Goal: Use online tool/utility: Utilize a website feature to perform a specific function

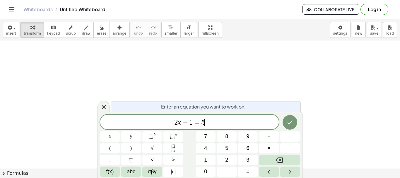
click at [209, 120] on span "2 x + 1 = 5 ​" at bounding box center [189, 122] width 179 height 8
drag, startPoint x: 218, startPoint y: 121, endPoint x: 164, endPoint y: 117, distance: 54.3
click at [164, 117] on div "****** 2 x + 1 = 5" at bounding box center [189, 121] width 179 height 15
click at [153, 135] on sup "2" at bounding box center [154, 134] width 2 height 4
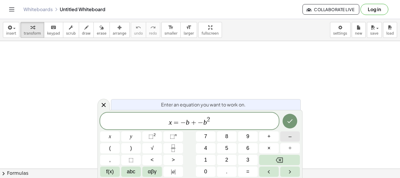
click at [286, 136] on button "–" at bounding box center [290, 136] width 20 height 10
click at [206, 147] on span "4" at bounding box center [205, 148] width 3 height 8
click at [265, 147] on button "×" at bounding box center [269, 148] width 20 height 10
click at [267, 148] on span "×" at bounding box center [268, 148] width 3 height 8
drag, startPoint x: 186, startPoint y: 122, endPoint x: 227, endPoint y: 122, distance: 40.4
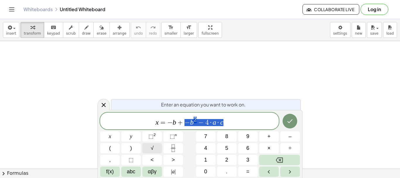
click at [151, 147] on span "√" at bounding box center [152, 148] width 3 height 8
drag, startPoint x: 175, startPoint y: 122, endPoint x: 179, endPoint y: 122, distance: 4.4
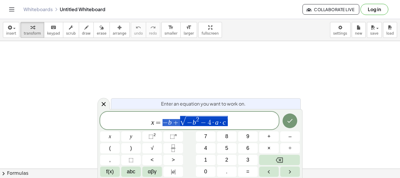
drag, startPoint x: 165, startPoint y: 123, endPoint x: 234, endPoint y: 117, distance: 69.4
click at [171, 146] on icon "Fraction" at bounding box center [173, 147] width 7 height 7
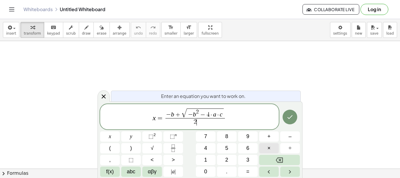
click at [263, 148] on button "×" at bounding box center [269, 148] width 20 height 10
click at [242, 122] on span "x = − b + √ − b 2 − 4 · a · c 2 · a ​ ​" at bounding box center [189, 116] width 179 height 19
click at [291, 116] on icon "Done" at bounding box center [289, 116] width 7 height 7
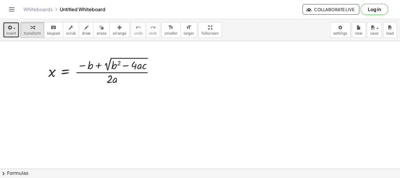
click at [11, 29] on icon "button" at bounding box center [9, 27] width 5 height 7
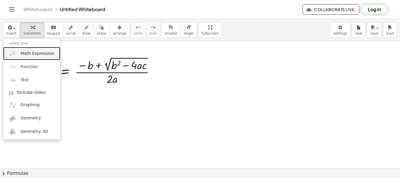
click at [34, 52] on span "Math Expression" at bounding box center [37, 54] width 34 height 6
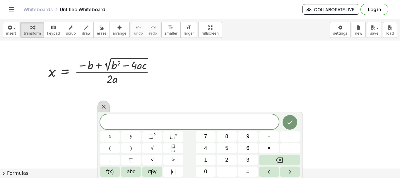
click at [102, 106] on icon at bounding box center [104, 107] width 4 height 4
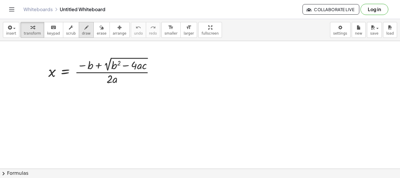
click at [82, 32] on span "draw" at bounding box center [86, 33] width 9 height 4
drag, startPoint x: 211, startPoint y: 63, endPoint x: 213, endPoint y: 134, distance: 70.9
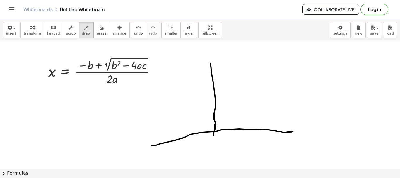
drag, startPoint x: 152, startPoint y: 146, endPoint x: 300, endPoint y: 129, distance: 149.1
drag, startPoint x: 213, startPoint y: 84, endPoint x: 283, endPoint y: 78, distance: 70.5
drag, startPoint x: 281, startPoint y: 68, endPoint x: 284, endPoint y: 139, distance: 70.9
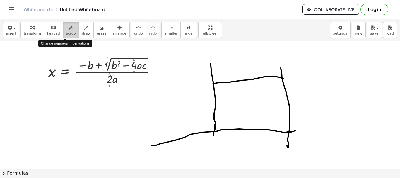
click at [66, 29] on div "button" at bounding box center [71, 27] width 10 height 7
click at [69, 30] on icon "button" at bounding box center [71, 27] width 4 height 7
click at [99, 70] on div at bounding box center [103, 70] width 117 height 31
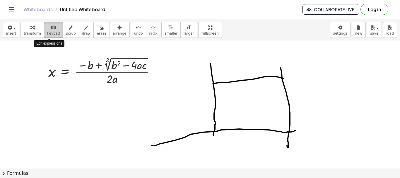
click at [49, 32] on span "keypad" at bounding box center [53, 33] width 13 height 4
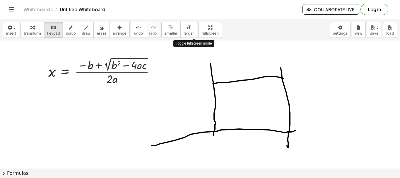
drag, startPoint x: 190, startPoint y: 32, endPoint x: 190, endPoint y: 67, distance: 35.1
click at [190, 67] on div "insert select one: Math Expression Function Text Youtube Video Graphing Geometr…" at bounding box center [200, 98] width 400 height 159
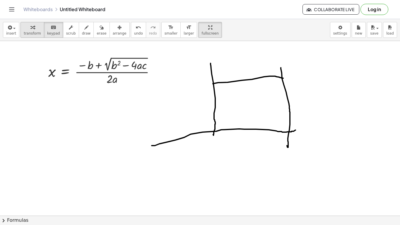
click at [30, 24] on icon "button" at bounding box center [32, 27] width 4 height 7
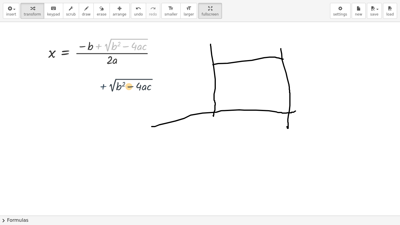
drag, startPoint x: 103, startPoint y: 48, endPoint x: 108, endPoint y: 92, distance: 44.2
click at [108, 92] on div "+ 2 √ ( + b 2 − · 4 · a · c ) x = · ( − b + 2 √ ( + b 2 − · 4 · a · c ) ) · 2 ·…" at bounding box center [200, 215] width 400 height 387
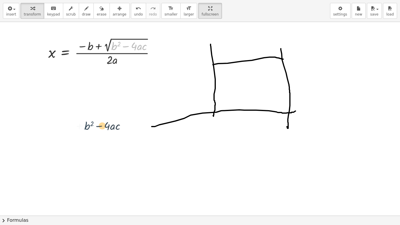
drag, startPoint x: 114, startPoint y: 41, endPoint x: 89, endPoint y: 111, distance: 73.7
click at [87, 119] on div "+ b 2 ( − · 4 · a · c ) x = · ( − b + 2 √ ( + b 2 − · 4 · a · c ) ) · 2 · a" at bounding box center [200, 215] width 400 height 387
click at [117, 56] on div at bounding box center [103, 51] width 117 height 31
click at [118, 43] on div at bounding box center [103, 51] width 117 height 31
click at [117, 46] on div at bounding box center [103, 51] width 117 height 31
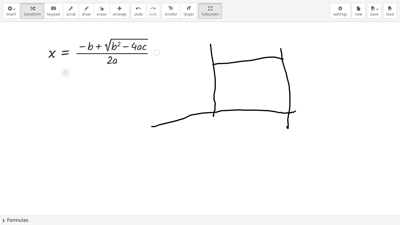
click at [117, 46] on div at bounding box center [103, 51] width 117 height 31
click at [115, 46] on div at bounding box center [103, 51] width 117 height 31
drag, startPoint x: 161, startPoint y: 31, endPoint x: 108, endPoint y: 52, distance: 57.5
click at [105, 54] on div "x = · ( − b + 2 √ ( + b 2 − · 4 · a · c ) ) · 2 · a" at bounding box center [200, 215] width 400 height 387
drag, startPoint x: 134, startPoint y: 46, endPoint x: 133, endPoint y: 43, distance: 3.2
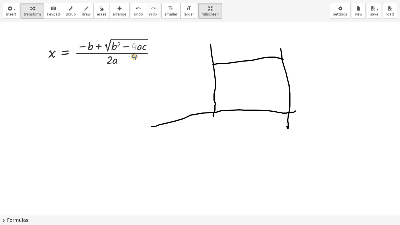
click at [133, 44] on div at bounding box center [103, 51] width 117 height 31
click at [125, 49] on div at bounding box center [103, 51] width 117 height 31
drag, startPoint x: 125, startPoint y: 49, endPoint x: 83, endPoint y: 41, distance: 42.1
click at [126, 49] on div at bounding box center [103, 51] width 117 height 31
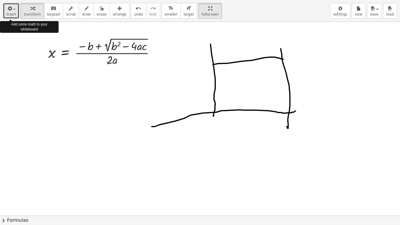
click at [13, 13] on span "insert" at bounding box center [11, 14] width 10 height 4
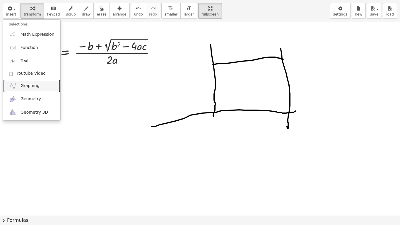
click at [27, 83] on span "Graphing" at bounding box center [29, 86] width 19 height 6
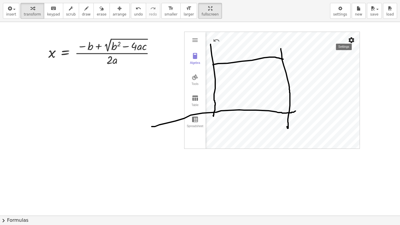
click at [352, 40] on img "Settings" at bounding box center [351, 40] width 7 height 7
click at [371, 41] on div at bounding box center [200, 215] width 400 height 387
click at [32, 12] on span "transform" at bounding box center [32, 14] width 17 height 4
drag, startPoint x: 11, startPoint y: 73, endPoint x: 14, endPoint y: 48, distance: 24.7
click at [13, 61] on div at bounding box center [200, 215] width 400 height 387
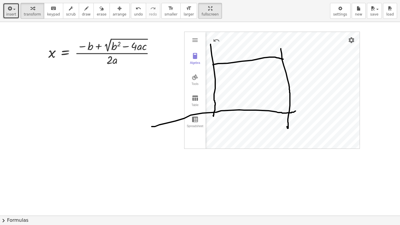
click at [14, 11] on div "button" at bounding box center [11, 8] width 10 height 7
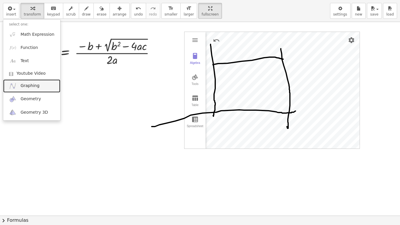
click at [30, 86] on span "Graphing" at bounding box center [29, 86] width 19 height 6
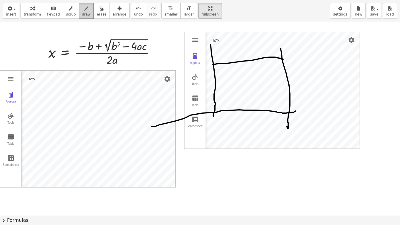
click at [82, 13] on span "draw" at bounding box center [86, 14] width 9 height 4
drag, startPoint x: 43, startPoint y: 143, endPoint x: 106, endPoint y: 82, distance: 88.0
click at [106, 82] on div at bounding box center [200, 215] width 400 height 387
click at [117, 10] on icon "button" at bounding box center [119, 8] width 4 height 7
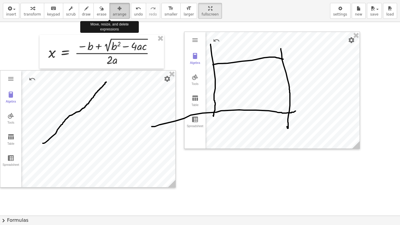
click at [117, 9] on icon "button" at bounding box center [119, 8] width 4 height 7
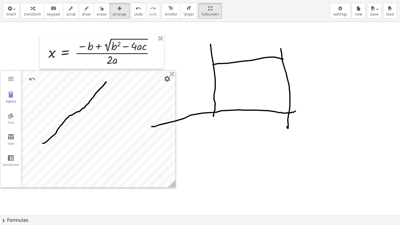
click at [246, 59] on div at bounding box center [200, 215] width 400 height 387
click at [245, 60] on div at bounding box center [200, 215] width 400 height 387
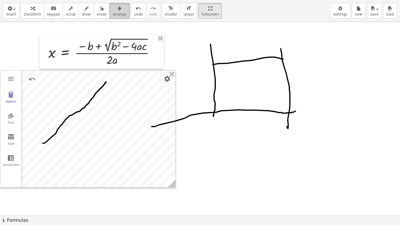
drag, startPoint x: 95, startPoint y: 12, endPoint x: 101, endPoint y: 11, distance: 5.3
click at [95, 12] on button "erase" at bounding box center [101, 11] width 16 height 16
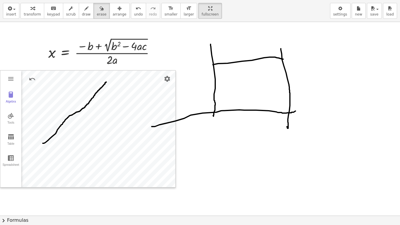
click at [246, 62] on div at bounding box center [200, 215] width 400 height 387
drag, startPoint x: 216, startPoint y: 66, endPoint x: 218, endPoint y: 51, distance: 15.7
click at [218, 52] on div at bounding box center [200, 215] width 400 height 387
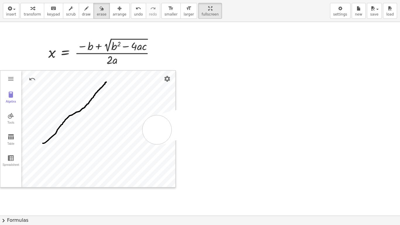
drag, startPoint x: 218, startPoint y: 51, endPoint x: 221, endPoint y: 110, distance: 58.9
click at [162, 129] on div at bounding box center [200, 215] width 400 height 387
click at [8, 98] on div at bounding box center [200, 215] width 400 height 387
click at [9, 94] on div at bounding box center [200, 215] width 400 height 387
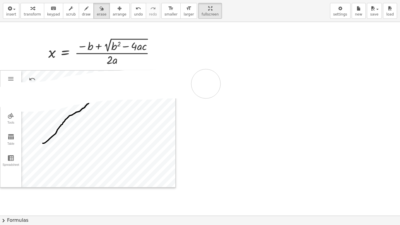
drag, startPoint x: 15, startPoint y: 97, endPoint x: 206, endPoint y: 84, distance: 191.1
click at [206, 84] on div at bounding box center [200, 215] width 400 height 387
click at [10, 96] on div at bounding box center [200, 215] width 400 height 387
click at [11, 76] on div at bounding box center [200, 215] width 400 height 387
click at [166, 79] on div at bounding box center [200, 215] width 400 height 387
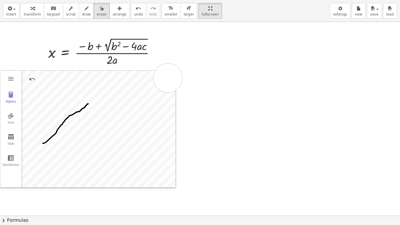
click at [168, 78] on div at bounding box center [200, 215] width 400 height 387
click at [27, 13] on span "transform" at bounding box center [32, 14] width 17 height 4
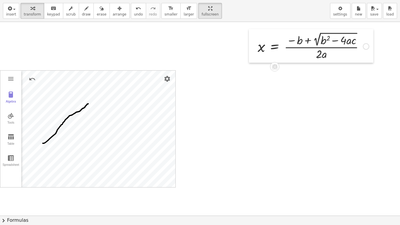
drag, startPoint x: 47, startPoint y: 64, endPoint x: 176, endPoint y: 72, distance: 128.5
click at [257, 58] on div at bounding box center [253, 46] width 9 height 34
click at [183, 69] on div "x = · ( − b + 2 √ ( + b 2 − · 4 · a · c ) ) · 2 · a Algebra Tools Table Spreads…" at bounding box center [200, 215] width 400 height 387
click at [218, 82] on div "x = · ( − b + 2 √ ( + b 2 − · 4 · a · c ) ) · 2 · a Algebra Tools Table Spreads…" at bounding box center [200, 215] width 400 height 387
click at [233, 97] on div "x = · ( − b + 2 √ ( + b 2 − · 4 · a · c ) ) · 2 · a Algebra Tools Table Spreads…" at bounding box center [200, 215] width 400 height 387
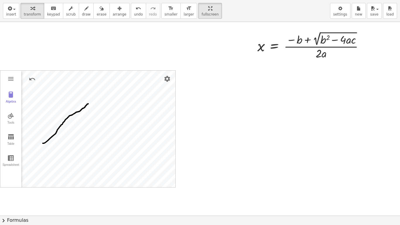
click at [89, 69] on div "x = · ( − b + 2 √ ( + b 2 − · 4 · a · c ) ) · 2 · a Algebra Tools Table Spreads…" at bounding box center [200, 215] width 400 height 387
click at [84, 12] on icon "button" at bounding box center [86, 8] width 4 height 7
drag, startPoint x: 58, startPoint y: 128, endPoint x: 79, endPoint y: 125, distance: 21.3
click at [60, 141] on div at bounding box center [200, 215] width 400 height 387
drag, startPoint x: 81, startPoint y: 111, endPoint x: 67, endPoint y: 147, distance: 38.7
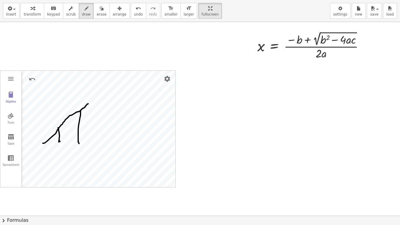
click at [79, 143] on div at bounding box center [200, 215] width 400 height 387
click at [67, 129] on div at bounding box center [200, 215] width 400 height 387
click at [67, 130] on div at bounding box center [200, 215] width 400 height 387
click at [64, 141] on div at bounding box center [200, 215] width 400 height 387
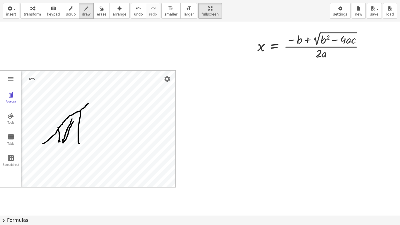
drag, startPoint x: 71, startPoint y: 122, endPoint x: 63, endPoint y: 137, distance: 17.5
click at [63, 139] on div at bounding box center [200, 215] width 400 height 387
drag, startPoint x: 73, startPoint y: 116, endPoint x: 78, endPoint y: 126, distance: 11.1
click at [62, 135] on div at bounding box center [200, 215] width 400 height 387
drag, startPoint x: 77, startPoint y: 119, endPoint x: 71, endPoint y: 139, distance: 21.4
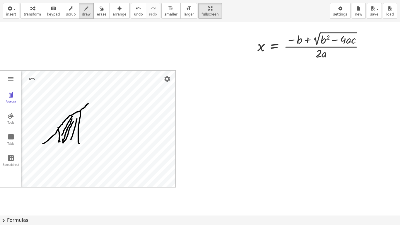
click at [71, 139] on div at bounding box center [200, 215] width 400 height 387
drag, startPoint x: 76, startPoint y: 135, endPoint x: 74, endPoint y: 139, distance: 4.4
click at [74, 139] on div at bounding box center [200, 215] width 400 height 387
click at [10, 119] on div at bounding box center [200, 215] width 400 height 387
click at [9, 116] on div at bounding box center [200, 215] width 400 height 387
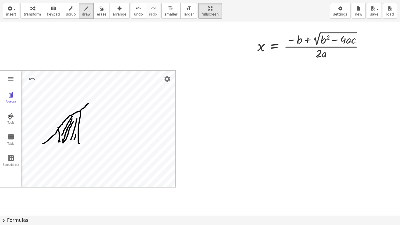
click at [9, 116] on div at bounding box center [200, 215] width 400 height 387
click at [29, 14] on span "transform" at bounding box center [32, 14] width 17 height 4
click at [11, 117] on img "Graphing Calculator" at bounding box center [10, 115] width 7 height 7
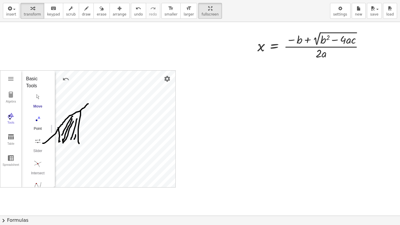
click at [39, 128] on div "Point" at bounding box center [37, 130] width 23 height 8
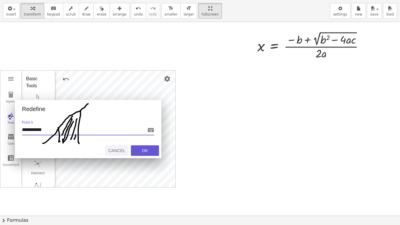
click at [117, 152] on div "Cancel" at bounding box center [116, 150] width 19 height 5
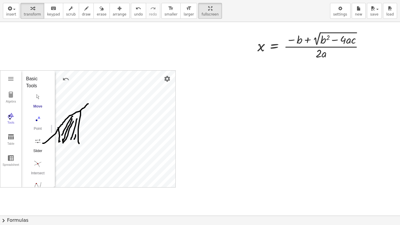
click at [38, 142] on img "Slider. Select position" at bounding box center [37, 140] width 23 height 9
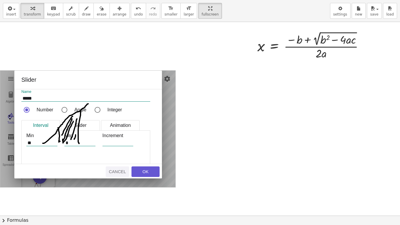
click at [117, 172] on div "Cancel" at bounding box center [117, 171] width 19 height 5
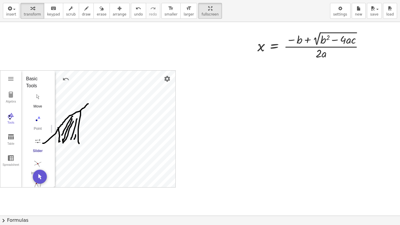
click at [36, 95] on img "Move. Drag or select object" at bounding box center [37, 96] width 23 height 9
drag, startPoint x: 37, startPoint y: 164, endPoint x: 53, endPoint y: 153, distance: 19.4
click at [37, 163] on img "Intersect. Select intersection or two objects successively" at bounding box center [37, 163] width 23 height 9
click at [38, 117] on img "Extremum. Select a function" at bounding box center [37, 117] width 23 height 9
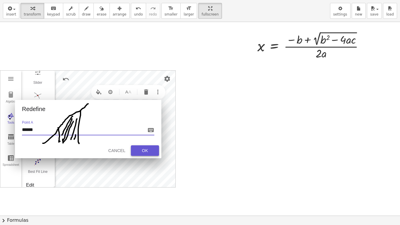
click at [140, 150] on div "OK" at bounding box center [145, 150] width 19 height 5
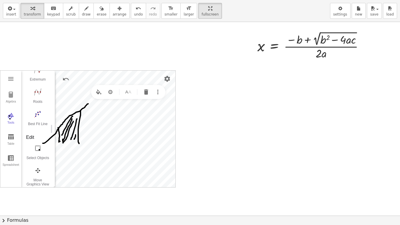
scroll to position [117, 0]
click at [37, 112] on img "Best Fit Line. Select several points or list of points" at bounding box center [37, 112] width 23 height 9
click at [37, 113] on img "Best Fit Line. Select several points or list of points" at bounding box center [37, 112] width 23 height 9
click at [36, 113] on img "Best Fit Line. Select several points or list of points" at bounding box center [37, 112] width 23 height 9
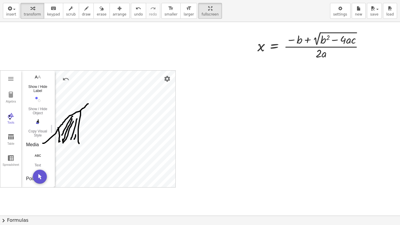
scroll to position [264, 0]
click at [36, 122] on div "Copy Visual Style" at bounding box center [37, 123] width 23 height 8
click at [40, 121] on div "Copy Visual Style" at bounding box center [37, 123] width 23 height 8
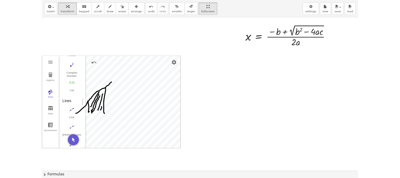
scroll to position [498, 0]
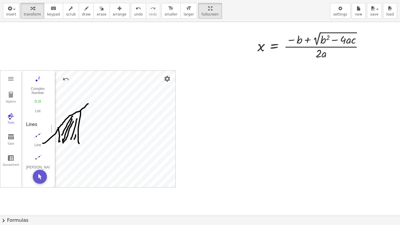
click at [121, 37] on div at bounding box center [200, 215] width 400 height 387
click at [118, 42] on div at bounding box center [200, 215] width 400 height 387
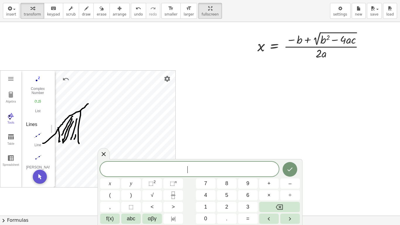
click at [117, 53] on div at bounding box center [200, 215] width 400 height 387
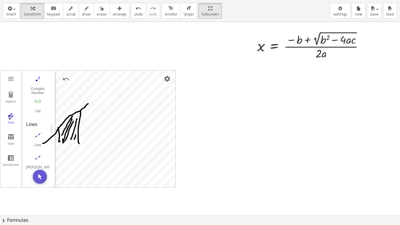
click at [204, 90] on div at bounding box center [200, 215] width 400 height 387
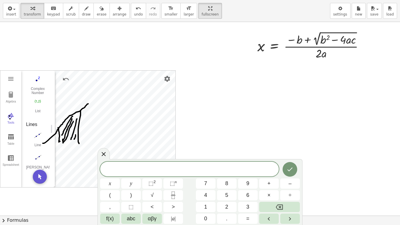
click at [195, 0] on html "Graspable Math Activities Get Started Activity Bank Assigned Work Classes White…" at bounding box center [200, 112] width 400 height 225
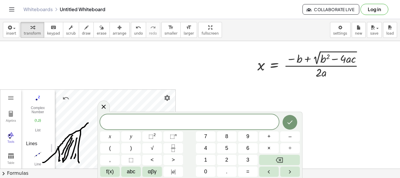
drag, startPoint x: 81, startPoint y: 0, endPoint x: 74, endPoint y: 69, distance: 68.9
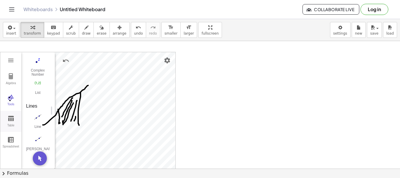
scroll to position [49, 0]
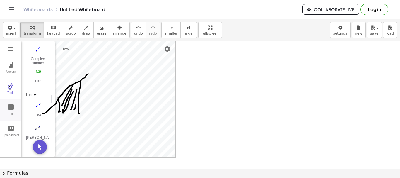
click at [11, 109] on img "Graphing Calculator" at bounding box center [10, 106] width 7 height 7
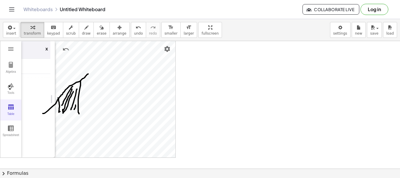
click at [10, 109] on img "Graphing Calculator" at bounding box center [10, 106] width 7 height 7
click at [11, 127] on img "Graphing Calculator" at bounding box center [10, 127] width 7 height 7
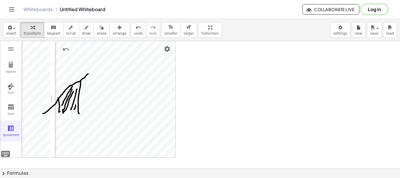
click at [11, 127] on img "Graphing Calculator" at bounding box center [10, 127] width 7 height 7
click at [10, 126] on img "Graphing Calculator" at bounding box center [10, 127] width 7 height 7
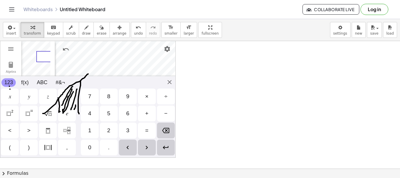
scroll to position [0, 22]
click at [168, 144] on img "Enter" at bounding box center [165, 147] width 7 height 7
click at [34, 66] on div "Graphing Calculator" at bounding box center [50, 66] width 36 height 11
click at [168, 147] on img "Enter" at bounding box center [165, 147] width 7 height 7
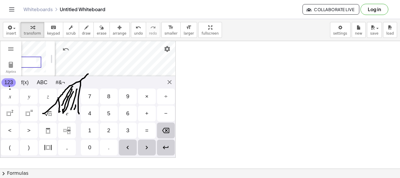
scroll to position [16, 26]
click at [166, 146] on img "Enter" at bounding box center [165, 147] width 7 height 7
click at [166, 149] on img "Enter" at bounding box center [165, 147] width 7 height 7
click at [165, 149] on img "Enter" at bounding box center [165, 147] width 7 height 7
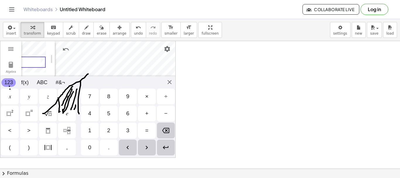
scroll to position [43, 0]
click at [165, 148] on img "Enter" at bounding box center [165, 147] width 7 height 7
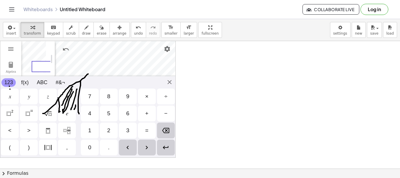
click at [164, 148] on img "Enter" at bounding box center [165, 147] width 7 height 7
click at [164, 147] on img "Enter" at bounding box center [165, 147] width 7 height 7
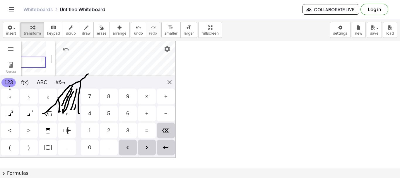
click at [164, 147] on img "Enter" at bounding box center [165, 147] width 7 height 7
click at [168, 83] on div "Algebra Tools Table Spreadsheet A = (4, 2) GeoGebra Graphing Calculator Basic T…" at bounding box center [88, 98] width 176 height 117
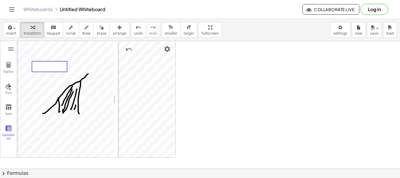
drag, startPoint x: 55, startPoint y: 52, endPoint x: 95, endPoint y: 57, distance: 40.1
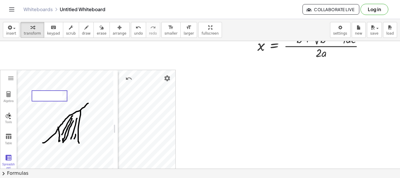
scroll to position [0, 0]
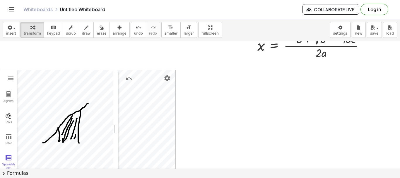
drag, startPoint x: 54, startPoint y: 108, endPoint x: 74, endPoint y: 115, distance: 21.2
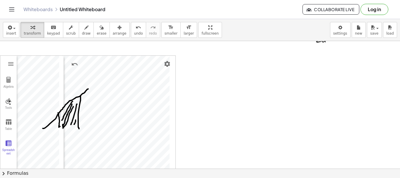
drag, startPoint x: 117, startPoint y: 112, endPoint x: 62, endPoint y: 116, distance: 54.9
click at [7, 122] on img "Graphing Calculator" at bounding box center [8, 121] width 7 height 7
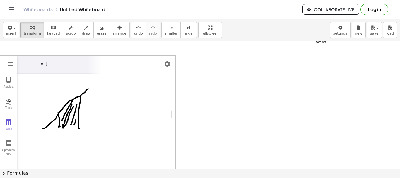
drag, startPoint x: 62, startPoint y: 92, endPoint x: 178, endPoint y: 84, distance: 116.2
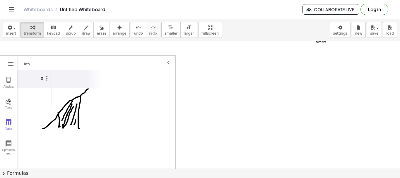
click at [73, 76] on th "Graphing Calculator" at bounding box center [69, 79] width 35 height 18
click at [61, 93] on td "Graphing Calculator" at bounding box center [69, 95] width 35 height 15
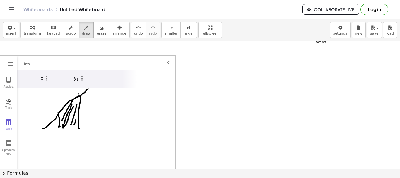
click at [33, 95] on div at bounding box center [200, 153] width 400 height 293
click at [39, 95] on div at bounding box center [200, 153] width 400 height 293
click at [67, 102] on div at bounding box center [200, 153] width 400 height 293
click at [8, 85] on div at bounding box center [200, 153] width 400 height 293
click at [8, 81] on div at bounding box center [200, 153] width 400 height 293
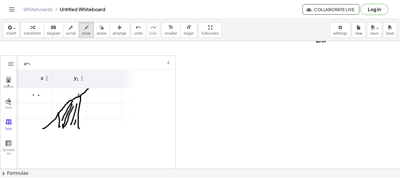
drag, startPoint x: 8, startPoint y: 122, endPoint x: 11, endPoint y: 119, distance: 4.4
click at [8, 122] on div at bounding box center [200, 153] width 400 height 293
click at [40, 97] on div at bounding box center [200, 153] width 400 height 293
click at [76, 97] on div at bounding box center [200, 153] width 400 height 293
click at [77, 107] on div at bounding box center [200, 153] width 400 height 293
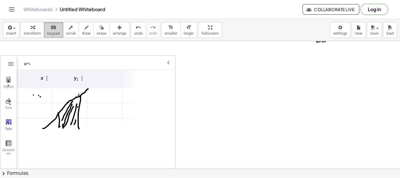
click at [52, 28] on div "keyboard" at bounding box center [53, 27] width 13 height 7
click at [37, 98] on td "Graphing Calculator" at bounding box center [34, 95] width 35 height 15
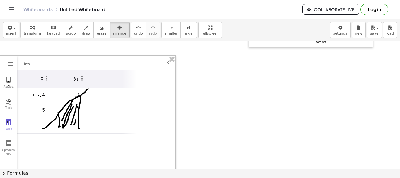
click at [33, 128] on td "Graphing Calculator" at bounding box center [34, 125] width 35 height 15
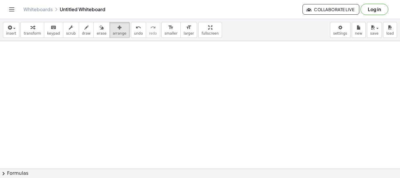
scroll to position [255, 0]
click at [4, 171] on span "chevron_right" at bounding box center [3, 173] width 7 height 7
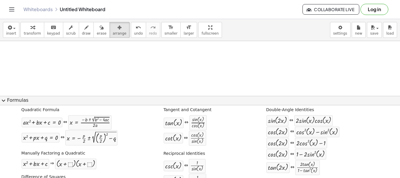
scroll to position [10, 0]
drag, startPoint x: 92, startPoint y: 123, endPoint x: 128, endPoint y: 83, distance: 54.1
click at [86, 124] on div at bounding box center [90, 122] width 40 height 11
drag, startPoint x: 78, startPoint y: 124, endPoint x: 88, endPoint y: 103, distance: 24.1
drag, startPoint x: 83, startPoint y: 124, endPoint x: 112, endPoint y: 129, distance: 30.3
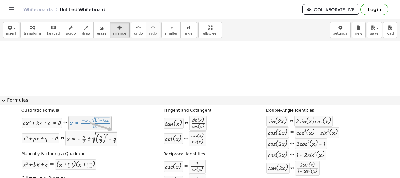
click at [112, 130] on div "Quadratic Formula + · a · x 2 + · b · x + c = 0 ⇔ x = · ( − b ± 2 √ ( + b 2 − ·…" at bounding box center [69, 126] width 99 height 42
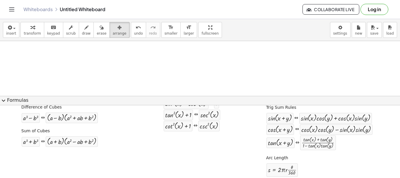
scroll to position [132, 0]
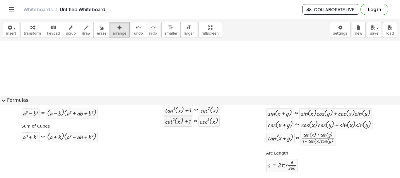
click at [169, 118] on div at bounding box center [178, 121] width 26 height 8
drag, startPoint x: 169, startPoint y: 120, endPoint x: 104, endPoint y: 66, distance: 85.0
click at [104, 66] on div at bounding box center [200, 41] width 400 height 510
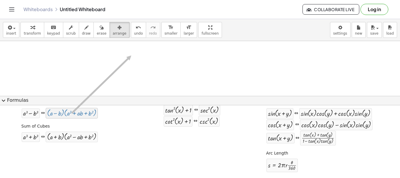
drag, startPoint x: 74, startPoint y: 113, endPoint x: 131, endPoint y: 55, distance: 81.6
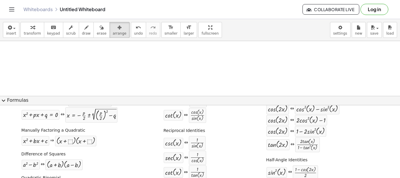
scroll to position [0, 0]
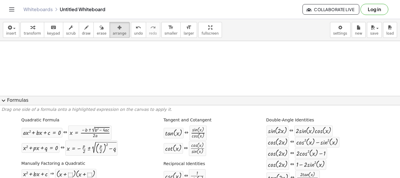
drag, startPoint x: 105, startPoint y: 59, endPoint x: 73, endPoint y: 55, distance: 32.2
click at [82, 33] on span "draw" at bounding box center [86, 33] width 9 height 4
drag, startPoint x: 93, startPoint y: 65, endPoint x: 118, endPoint y: 76, distance: 27.3
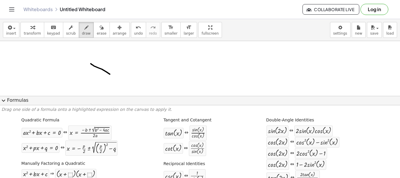
drag, startPoint x: 90, startPoint y: 149, endPoint x: 107, endPoint y: 72, distance: 79.1
drag, startPoint x: 71, startPoint y: 152, endPoint x: 112, endPoint y: 73, distance: 88.5
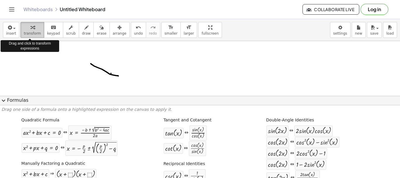
click at [30, 30] on icon "button" at bounding box center [32, 27] width 4 height 7
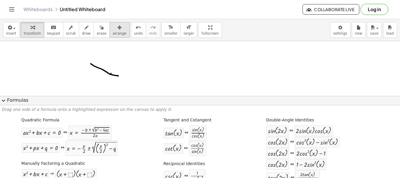
click at [113, 31] on span "arrange" at bounding box center [120, 33] width 14 height 4
drag, startPoint x: 85, startPoint y: 65, endPoint x: 132, endPoint y: 76, distance: 48.4
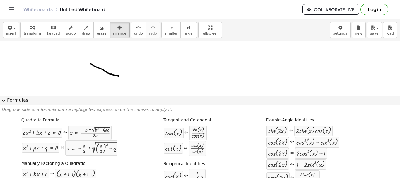
drag, startPoint x: 69, startPoint y: 59, endPoint x: 118, endPoint y: 72, distance: 50.6
drag, startPoint x: 118, startPoint y: 72, endPoint x: 85, endPoint y: 61, distance: 34.7
click at [66, 34] on span "scrub" at bounding box center [71, 33] width 10 height 4
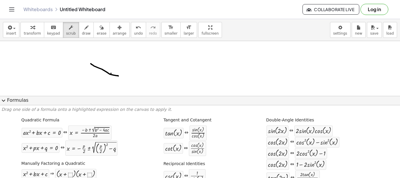
click at [47, 33] on span "keypad" at bounding box center [53, 33] width 13 height 4
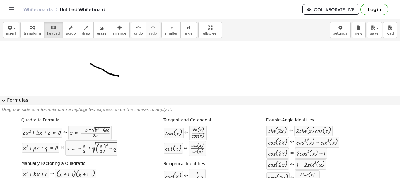
drag, startPoint x: 93, startPoint y: 58, endPoint x: 134, endPoint y: 78, distance: 45.4
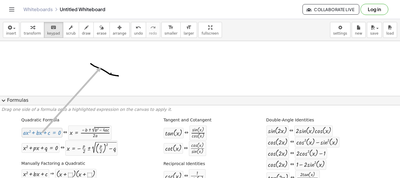
drag, startPoint x: 41, startPoint y: 131, endPoint x: 100, endPoint y: 67, distance: 86.9
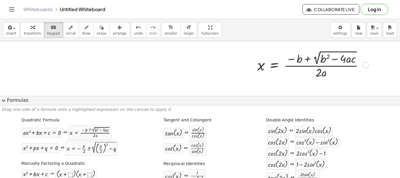
click at [326, 63] on div at bounding box center [312, 64] width 117 height 31
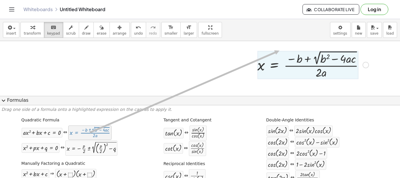
drag, startPoint x: 85, startPoint y: 134, endPoint x: 278, endPoint y: 50, distance: 210.2
click at [279, 51] on div "insert select one: Math Expression Function Text Youtube Video Graphing Geometr…" at bounding box center [200, 98] width 400 height 159
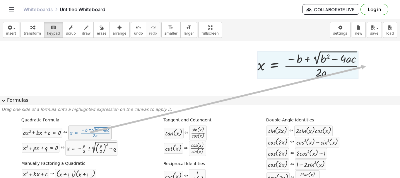
drag, startPoint x: 165, startPoint y: 117, endPoint x: 364, endPoint y: 64, distance: 205.3
click at [366, 66] on div "insert select one: Math Expression Function Text Youtube Video Graphing Geometr…" at bounding box center [200, 98] width 400 height 159
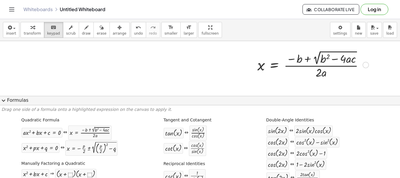
click at [333, 67] on div at bounding box center [312, 64] width 117 height 31
drag, startPoint x: 333, startPoint y: 66, endPoint x: 342, endPoint y: 64, distance: 9.3
click at [339, 65] on div at bounding box center [312, 64] width 117 height 31
click at [366, 66] on div at bounding box center [366, 65] width 6 height 6
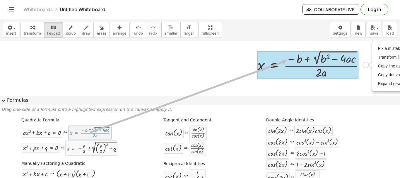
drag, startPoint x: 254, startPoint y: 66, endPoint x: 287, endPoint y: 61, distance: 33.2
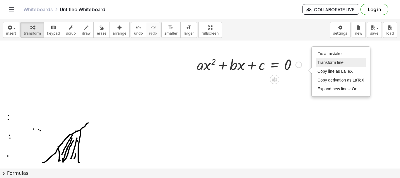
click at [336, 63] on span "Transform line" at bounding box center [330, 62] width 26 height 5
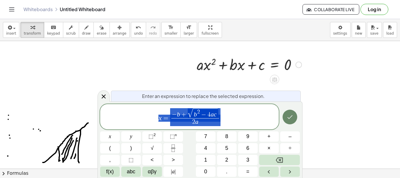
click at [290, 119] on icon "Done" at bounding box center [289, 116] width 7 height 7
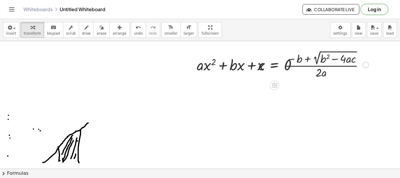
click at [4, 174] on span "chevron_right" at bounding box center [3, 173] width 7 height 7
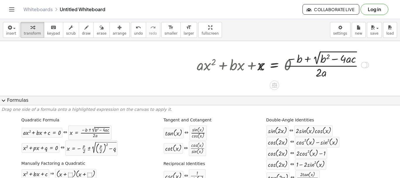
click at [309, 64] on div at bounding box center [312, 64] width 117 height 31
click at [365, 63] on div at bounding box center [364, 65] width 6 height 6
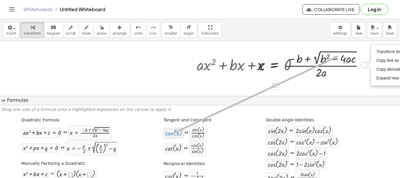
drag, startPoint x: 167, startPoint y: 133, endPoint x: 336, endPoint y: 56, distance: 185.4
click at [335, 56] on div at bounding box center [312, 64] width 117 height 31
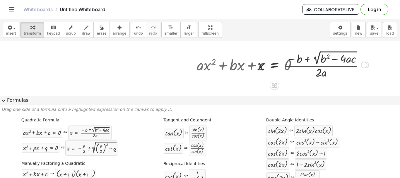
drag, startPoint x: 317, startPoint y: 59, endPoint x: 341, endPoint y: 63, distance: 24.1
click at [341, 63] on div at bounding box center [312, 64] width 117 height 31
drag, startPoint x: 346, startPoint y: 84, endPoint x: 250, endPoint y: 61, distance: 98.7
drag, startPoint x: 212, startPoint y: 66, endPoint x: 145, endPoint y: 71, distance: 67.3
